Goal: Information Seeking & Learning: Learn about a topic

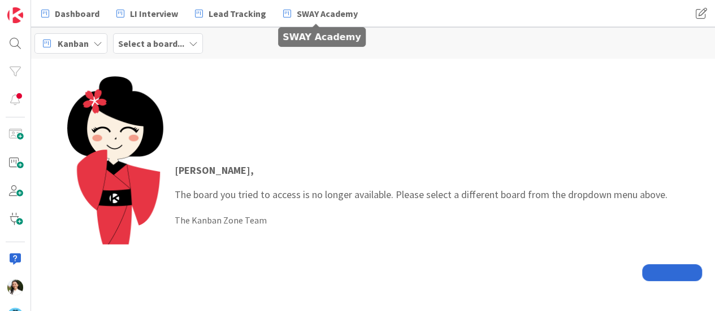
click at [192, 44] on icon at bounding box center [193, 43] width 9 height 9
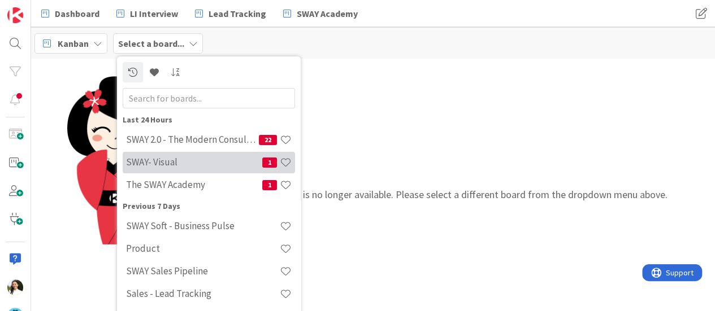
click at [184, 160] on h4 "SWAY- Visual" at bounding box center [194, 162] width 136 height 11
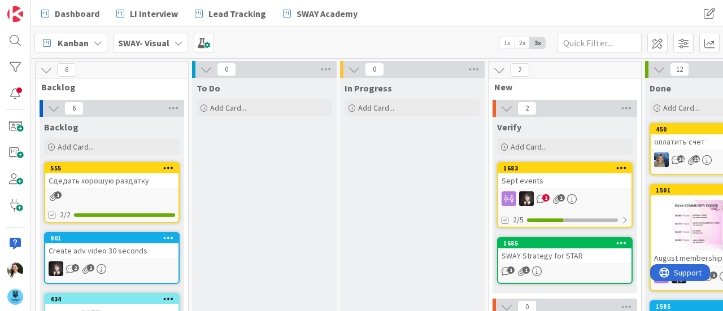
click at [541, 177] on div "Sept events" at bounding box center [564, 180] width 133 height 15
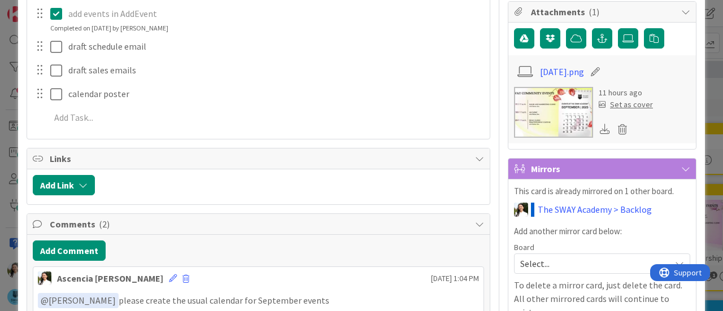
scroll to position [284, 0]
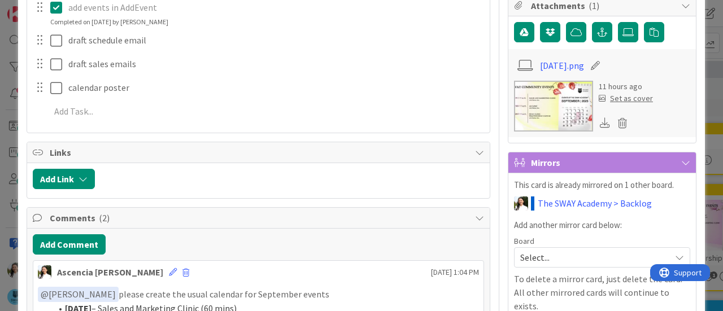
click at [538, 103] on img at bounding box center [553, 106] width 79 height 51
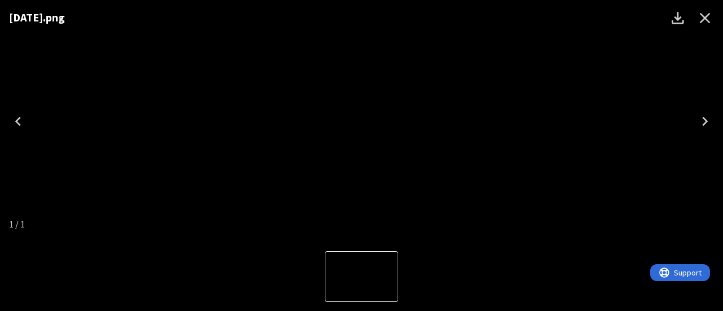
click at [68, 79] on div "[DATE].png" at bounding box center [361, 121] width 723 height 242
click at [707, 16] on icon "Close" at bounding box center [705, 18] width 11 height 11
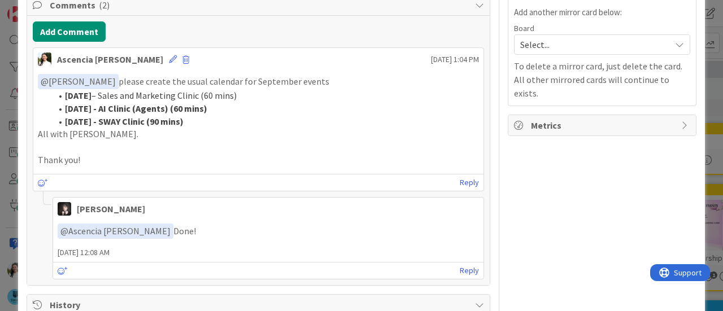
scroll to position [498, 0]
click at [460, 266] on link "Reply" at bounding box center [469, 270] width 19 height 14
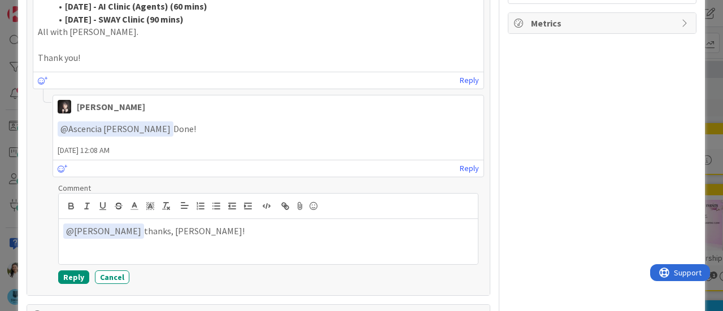
scroll to position [600, 0]
click at [69, 271] on button "Reply" at bounding box center [73, 277] width 31 height 14
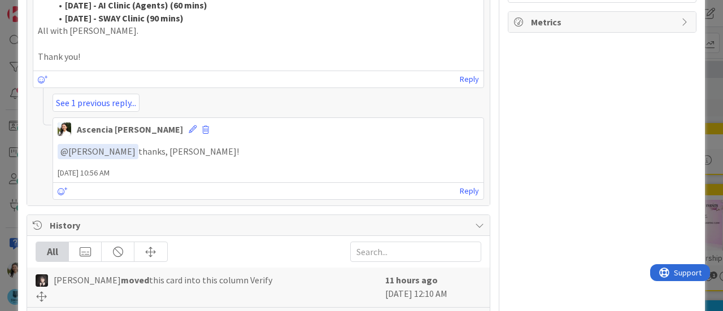
click at [0, 155] on div "ID 1683 SWAY- Visual Verify Title 11 / 128 Sept events Description Ascencia [PE…" at bounding box center [361, 155] width 723 height 311
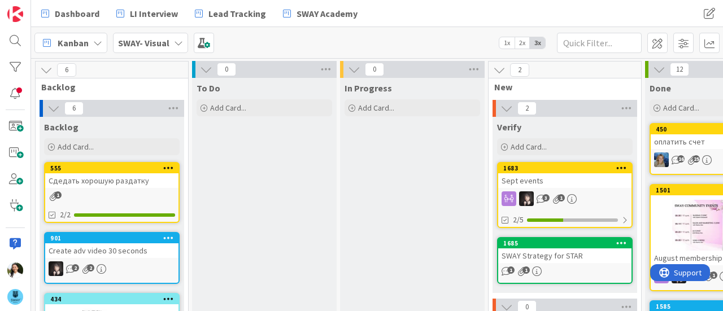
click at [153, 46] on b "SWAY- Visual" at bounding box center [143, 42] width 51 height 11
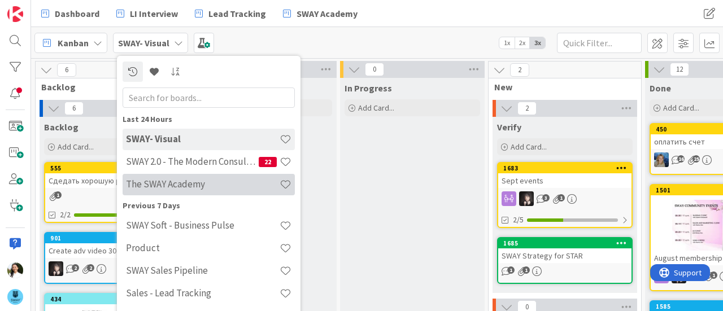
click at [165, 181] on h4 "The SWAY Academy" at bounding box center [203, 184] width 154 height 11
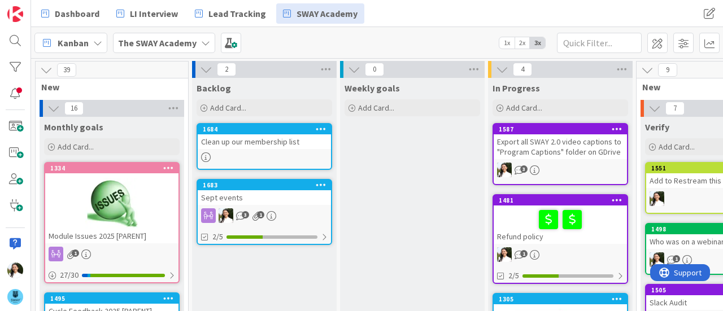
click at [263, 197] on div "Sept events" at bounding box center [264, 197] width 133 height 15
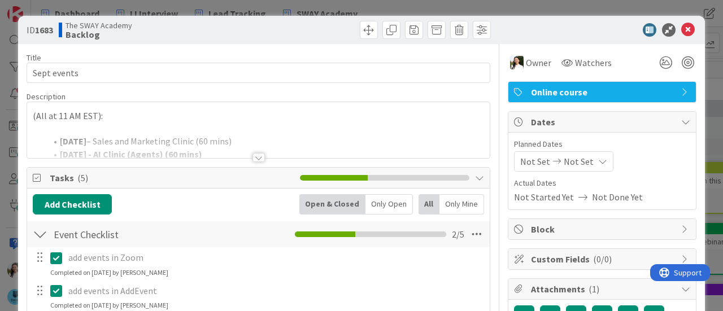
click at [0, 150] on div "ID 1683 The SWAY Academy Backlog Title 11 / 128 Sept events Description (All at…" at bounding box center [361, 155] width 723 height 311
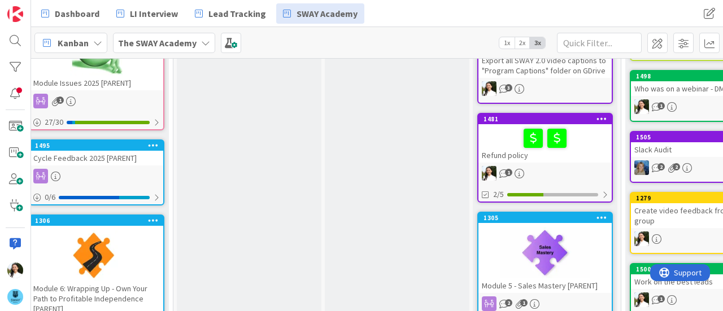
scroll to position [0, 15]
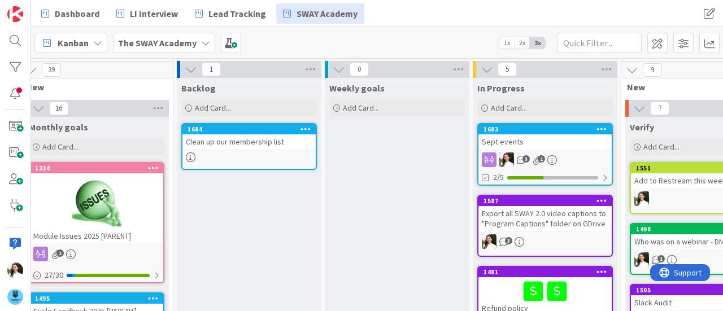
click at [190, 40] on b "The SWAY Academy" at bounding box center [157, 42] width 79 height 11
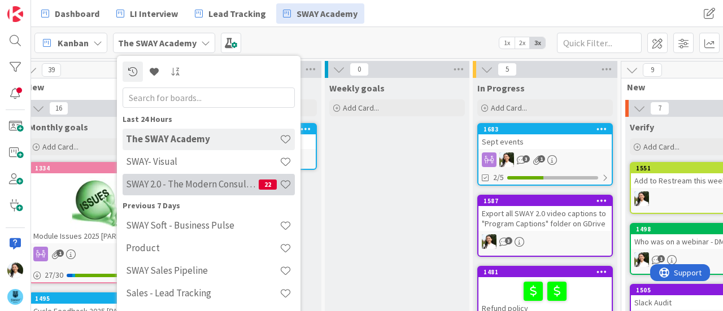
click at [194, 178] on div "SWAY 2.0 - The Modern Consulting Blueprint 22" at bounding box center [209, 184] width 172 height 21
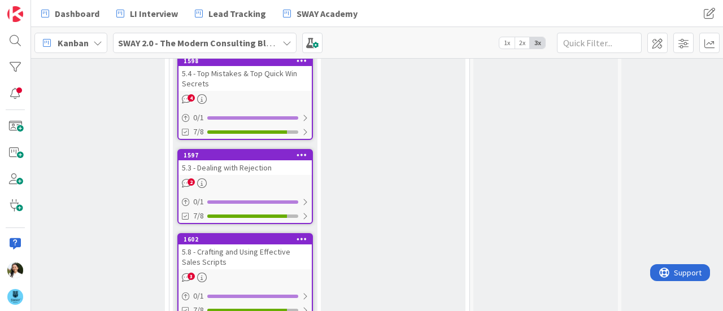
scroll to position [654, 764]
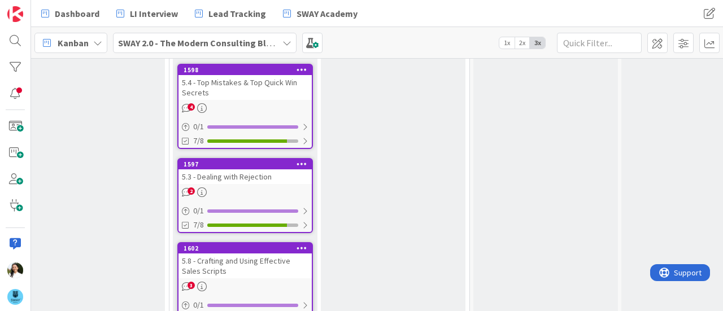
click at [247, 184] on div "5.3 - Dealing with Rejection" at bounding box center [245, 177] width 133 height 15
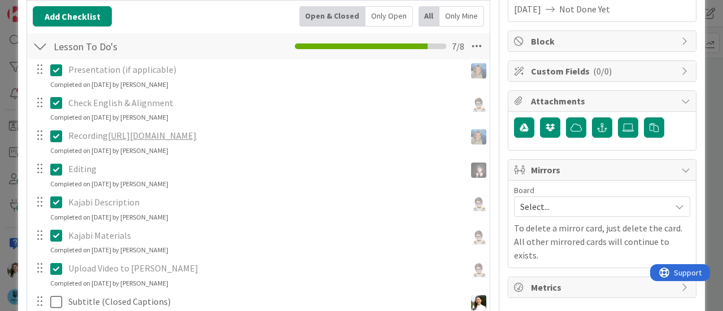
scroll to position [185, 0]
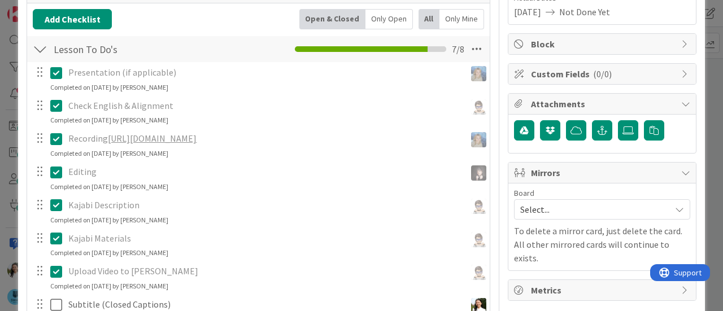
click at [197, 137] on link "[URL][DOMAIN_NAME]" at bounding box center [152, 138] width 89 height 11
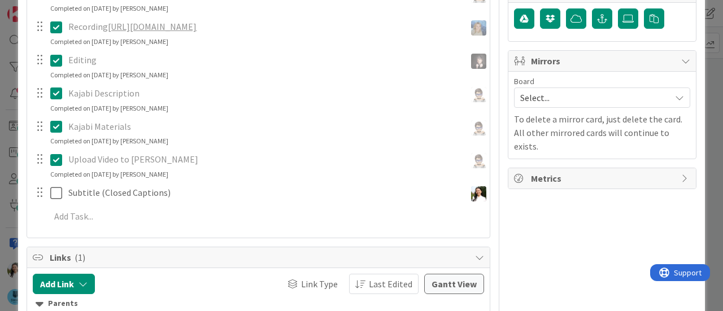
scroll to position [304, 0]
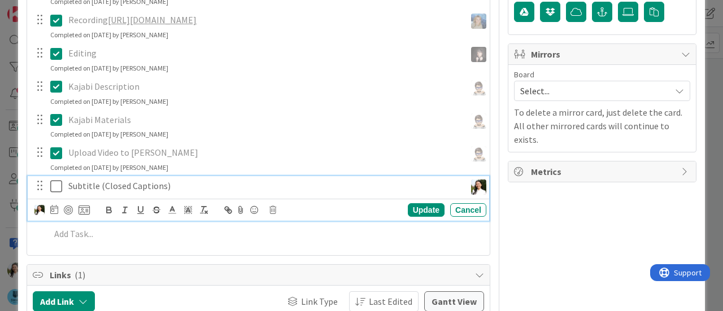
click at [58, 185] on icon at bounding box center [58, 187] width 17 height 14
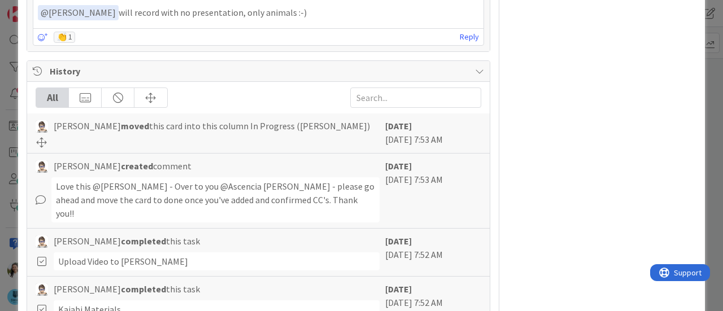
scroll to position [285, 0]
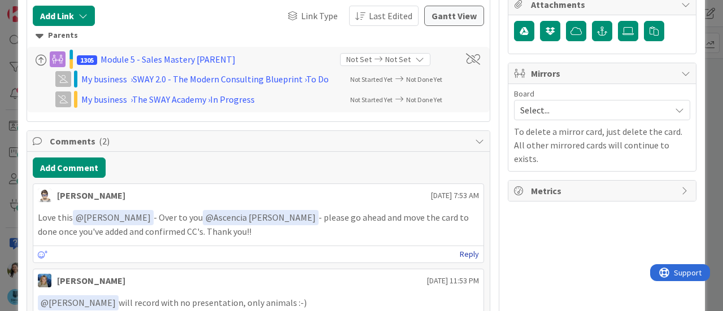
click at [466, 252] on link "Reply" at bounding box center [469, 254] width 19 height 14
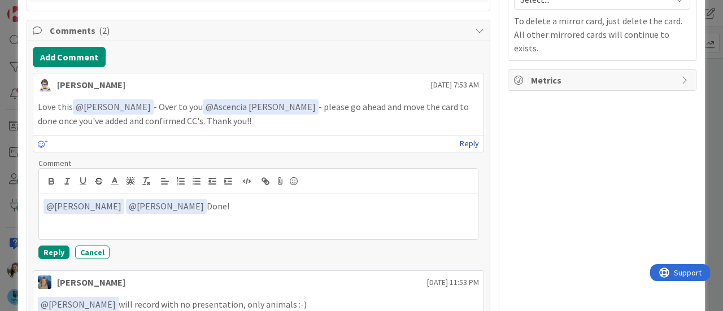
scroll to position [397, 0]
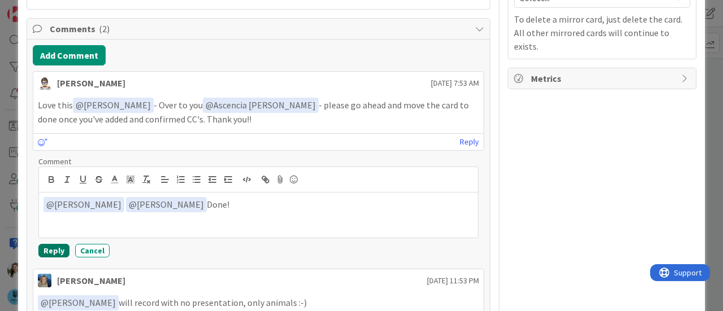
click at [47, 244] on button "Reply" at bounding box center [53, 251] width 31 height 14
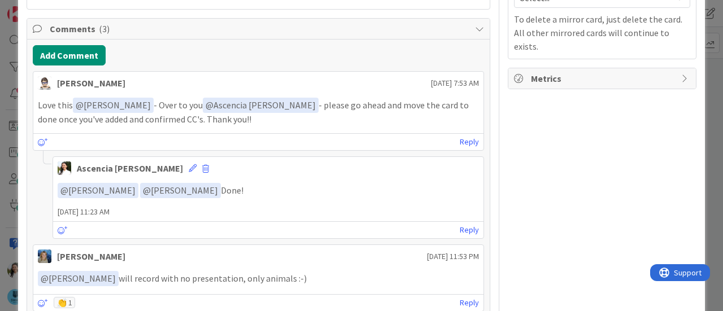
click at [0, 169] on div "ID 1597 SWAY 2.0 - The Modern Consulting Blueprint In Progress ([PERSON_NAME]) …" at bounding box center [361, 155] width 723 height 311
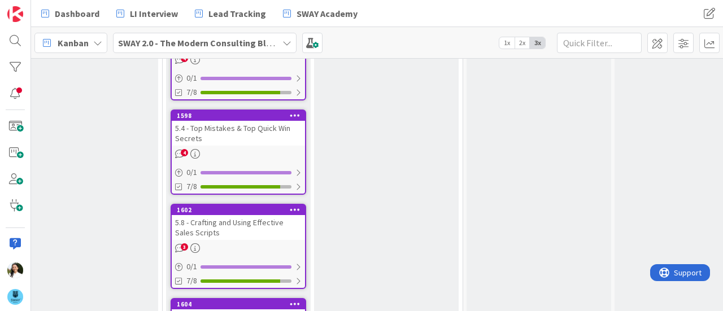
scroll to position [609, 771]
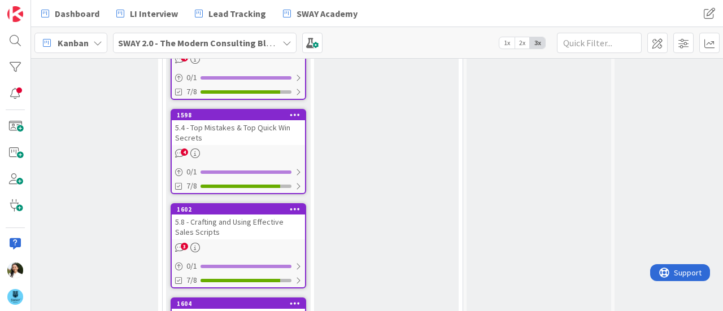
click at [242, 121] on div "5.4 - Top Mistakes & Top Quick Win Secrets" at bounding box center [238, 132] width 133 height 25
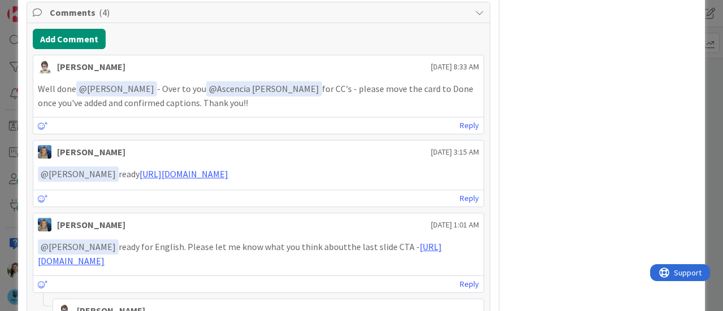
scroll to position [695, 0]
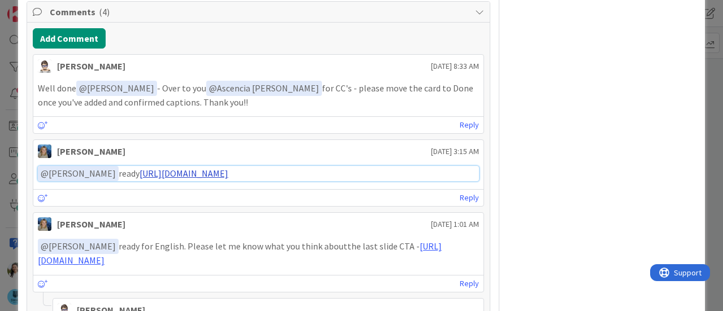
click at [191, 179] on link "[URL][DOMAIN_NAME]" at bounding box center [184, 173] width 89 height 11
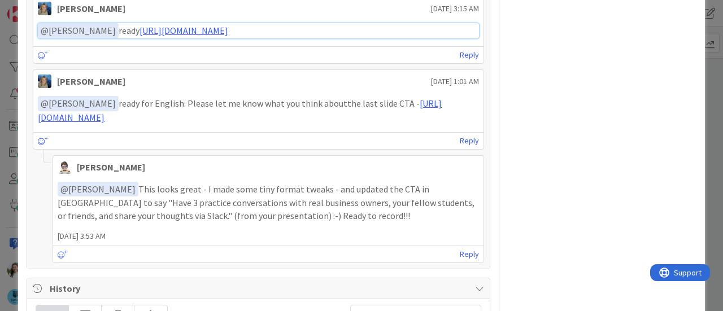
scroll to position [823, 0]
